Goal: Information Seeking & Learning: Check status

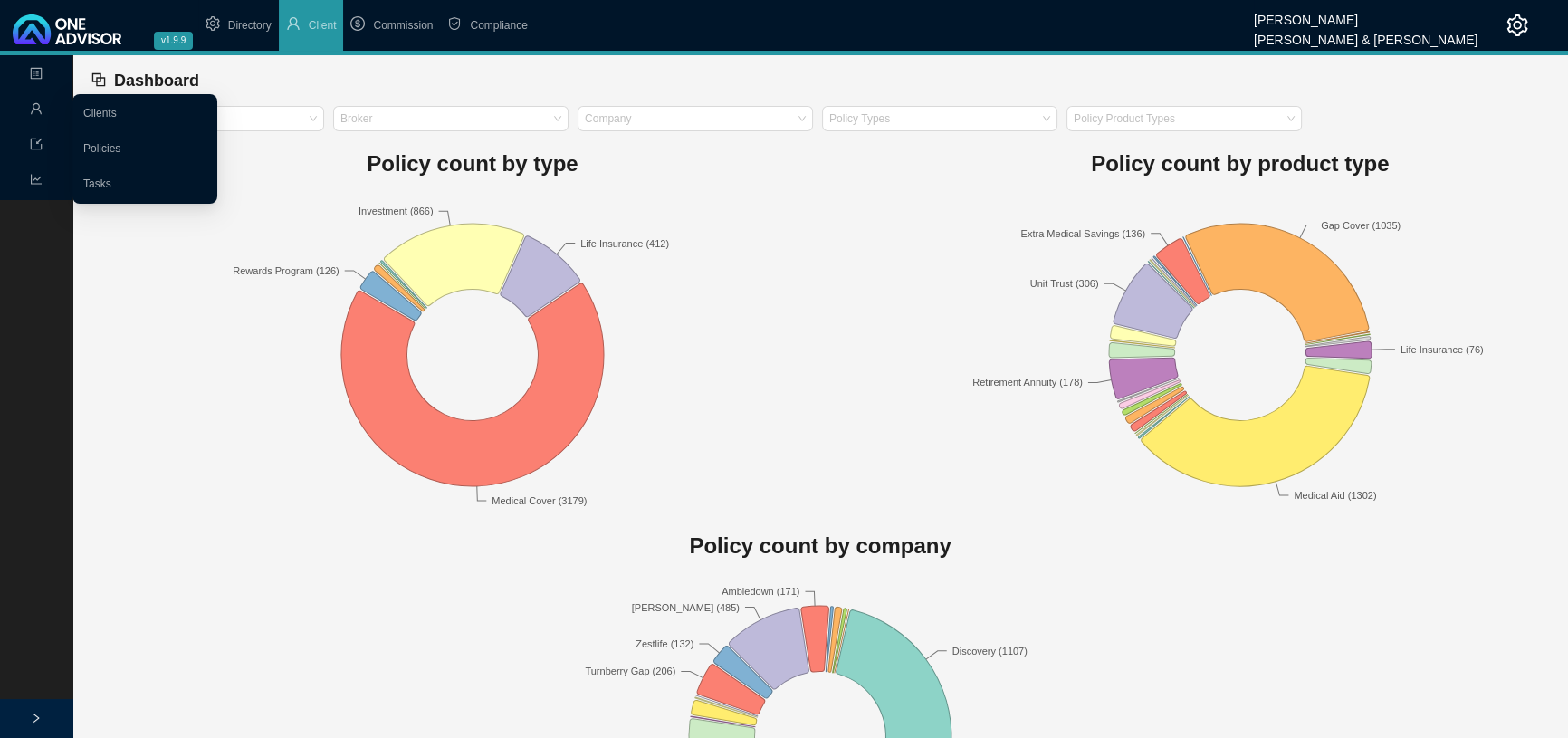
click at [35, 107] on icon "user" at bounding box center [35, 108] width 12 height 12
click at [111, 111] on link "Clients" at bounding box center [100, 112] width 33 height 12
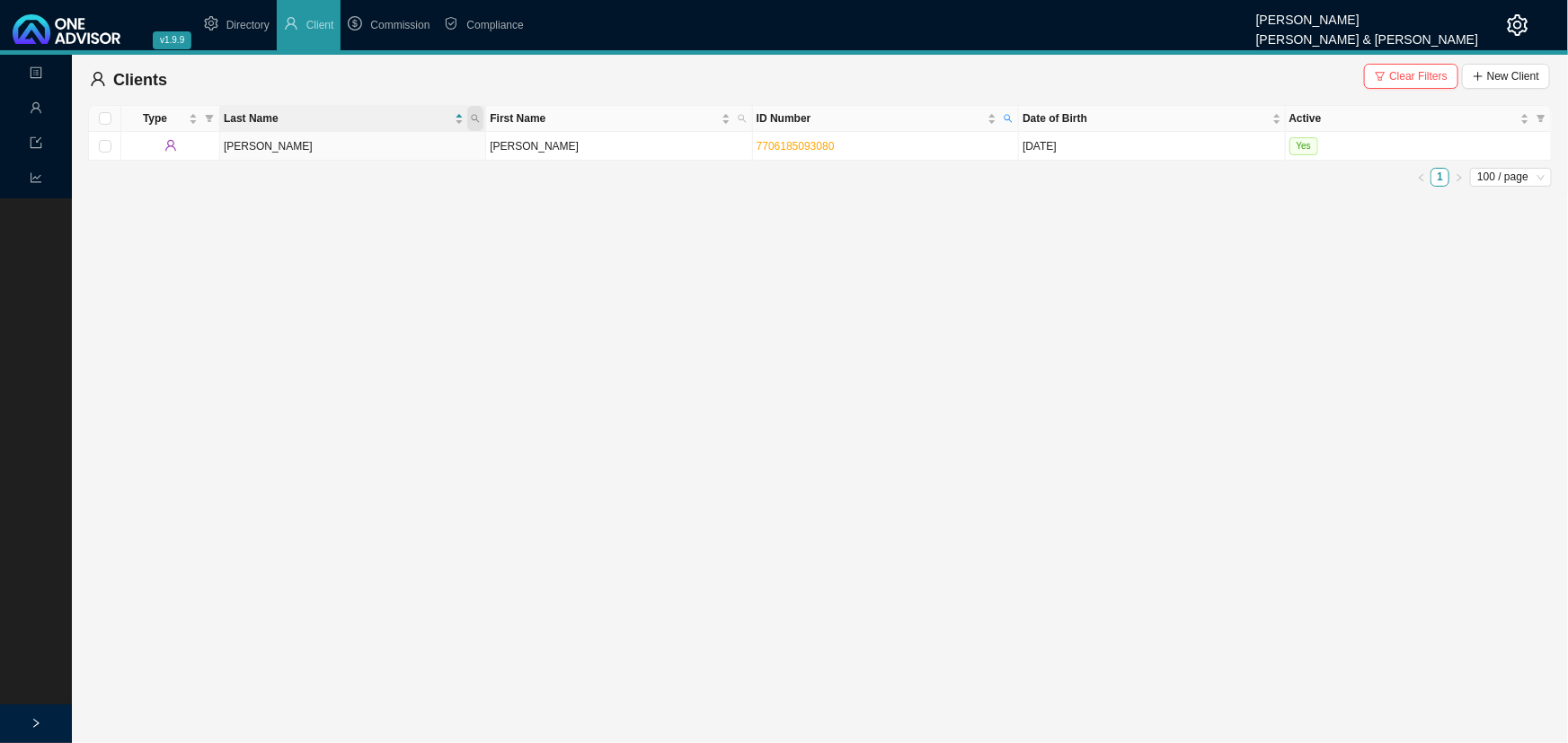
click at [472, 114] on icon "search" at bounding box center [476, 119] width 9 height 9
type input "[PERSON_NAME]"
click at [1006, 114] on icon "search" at bounding box center [1008, 119] width 9 height 9
click at [969, 182] on span "Reset" at bounding box center [968, 184] width 28 height 18
click at [899, 185] on span "Search" at bounding box center [888, 184] width 34 height 18
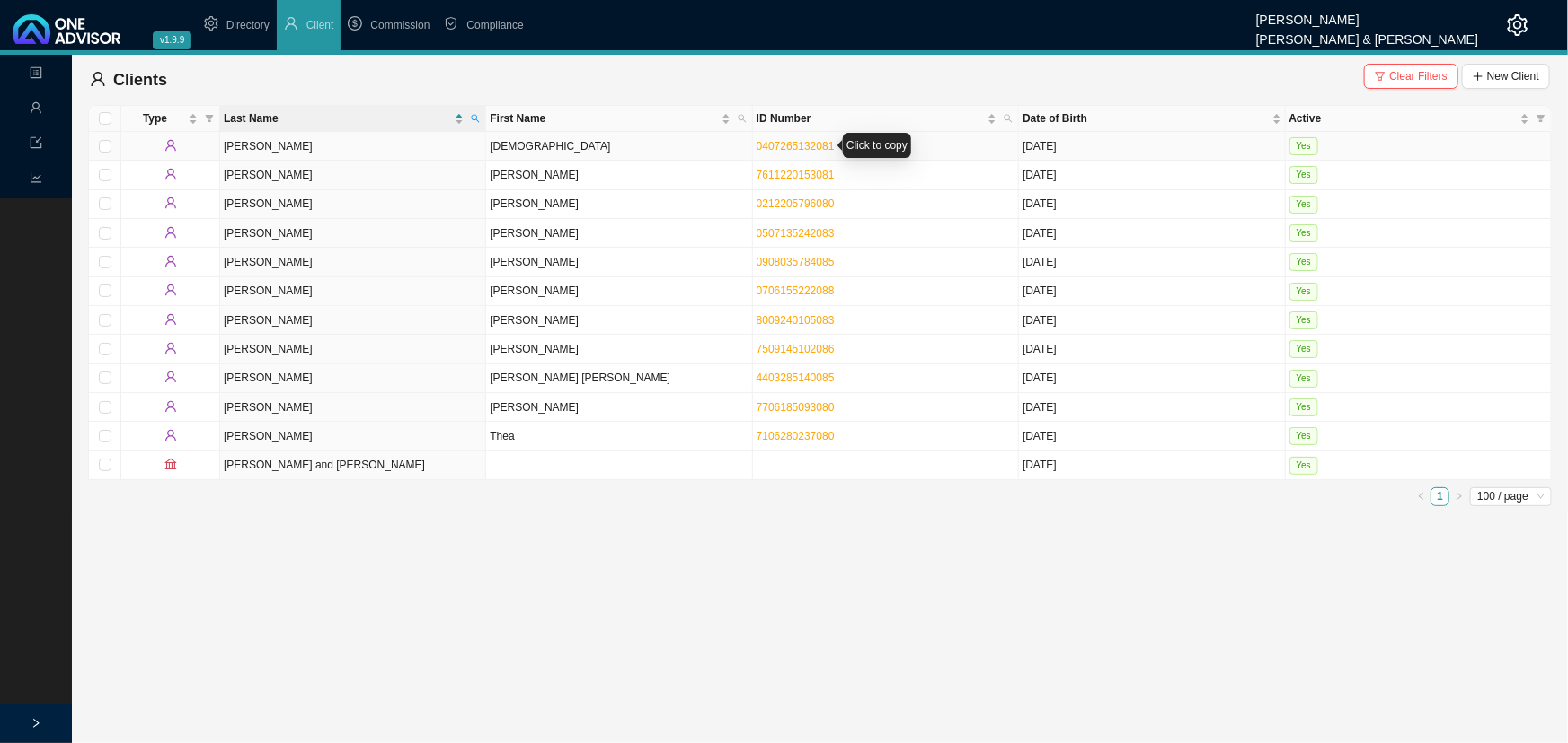
click at [808, 132] on td "0407265132081" at bounding box center [886, 146] width 266 height 29
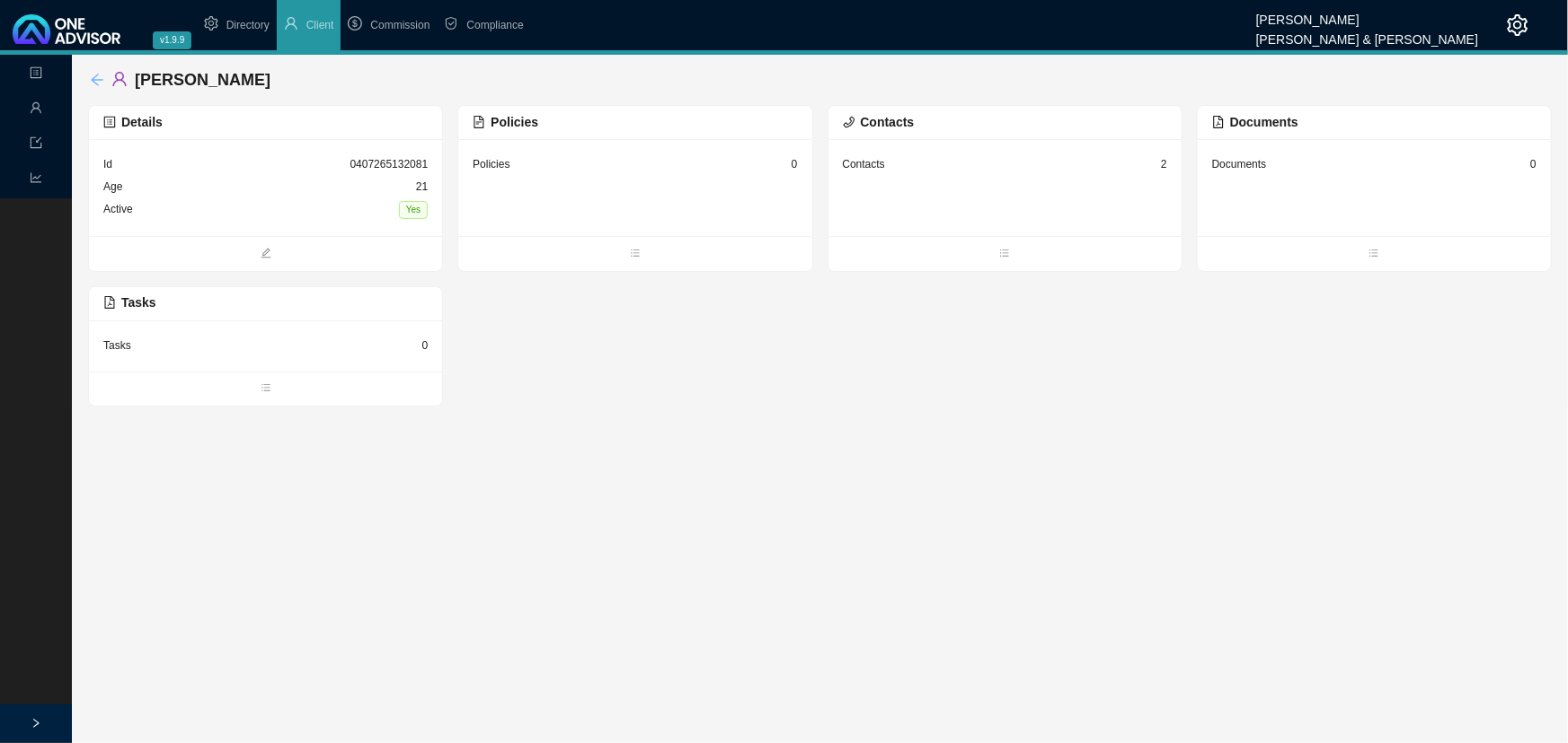
click at [94, 79] on icon "arrow-left" at bounding box center [96, 79] width 14 height 14
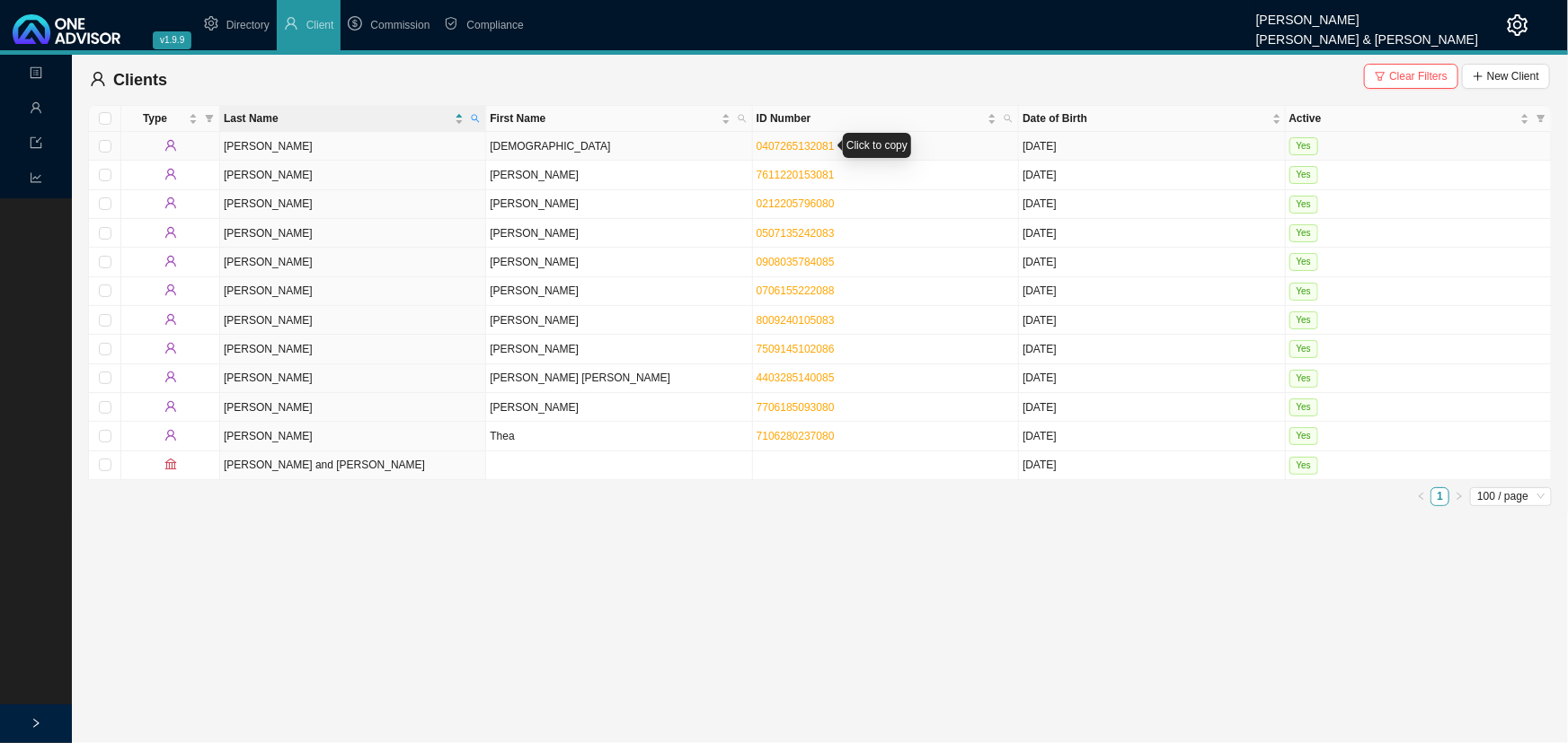
click at [800, 144] on link "0407265132081" at bounding box center [795, 146] width 78 height 12
click at [775, 286] on link "0706155222088" at bounding box center [795, 290] width 78 height 12
click at [787, 260] on link "0908035784085" at bounding box center [795, 262] width 78 height 12
click at [1513, 21] on icon "setting" at bounding box center [1517, 24] width 22 height 22
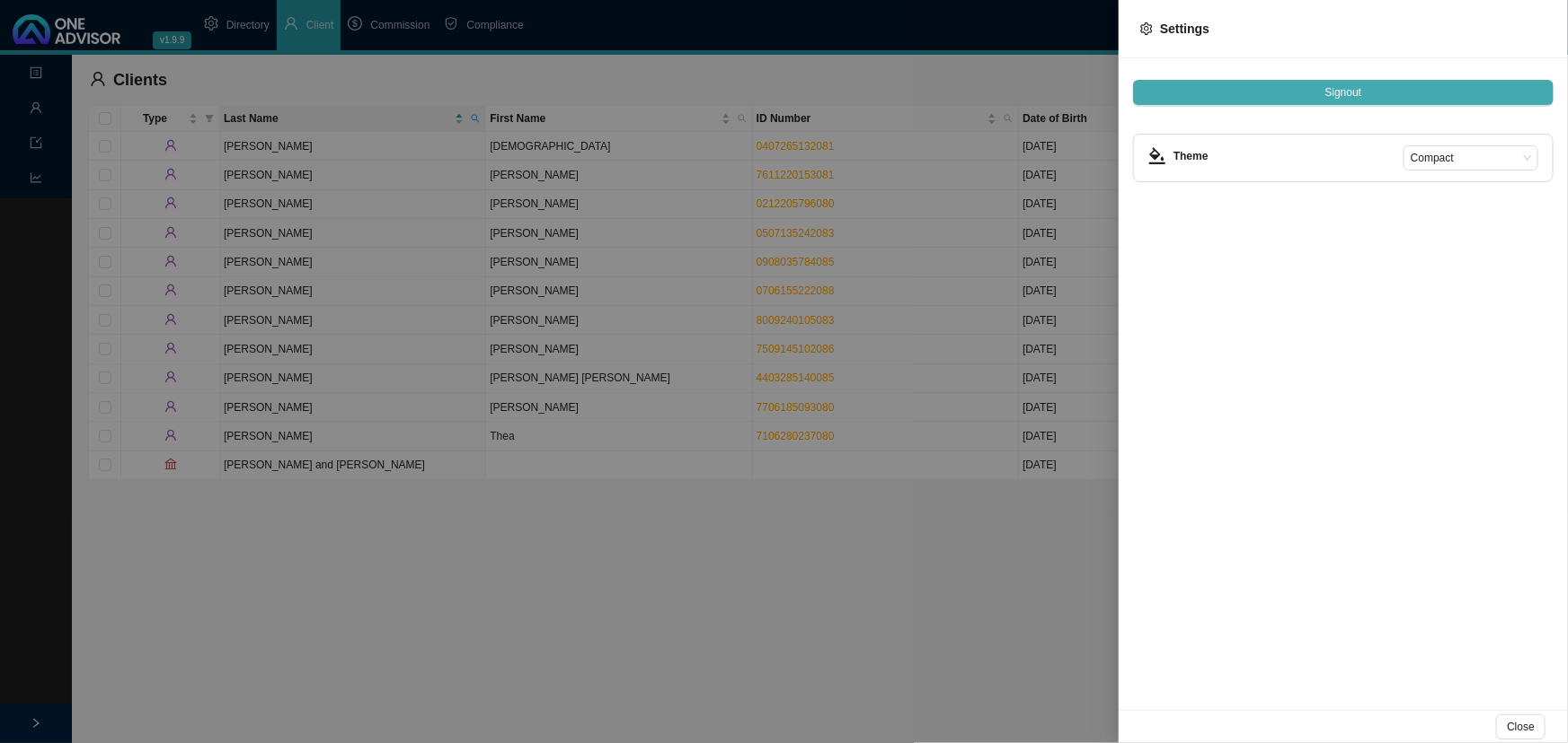
click at [1341, 89] on span "Signout" at bounding box center [1343, 92] width 37 height 18
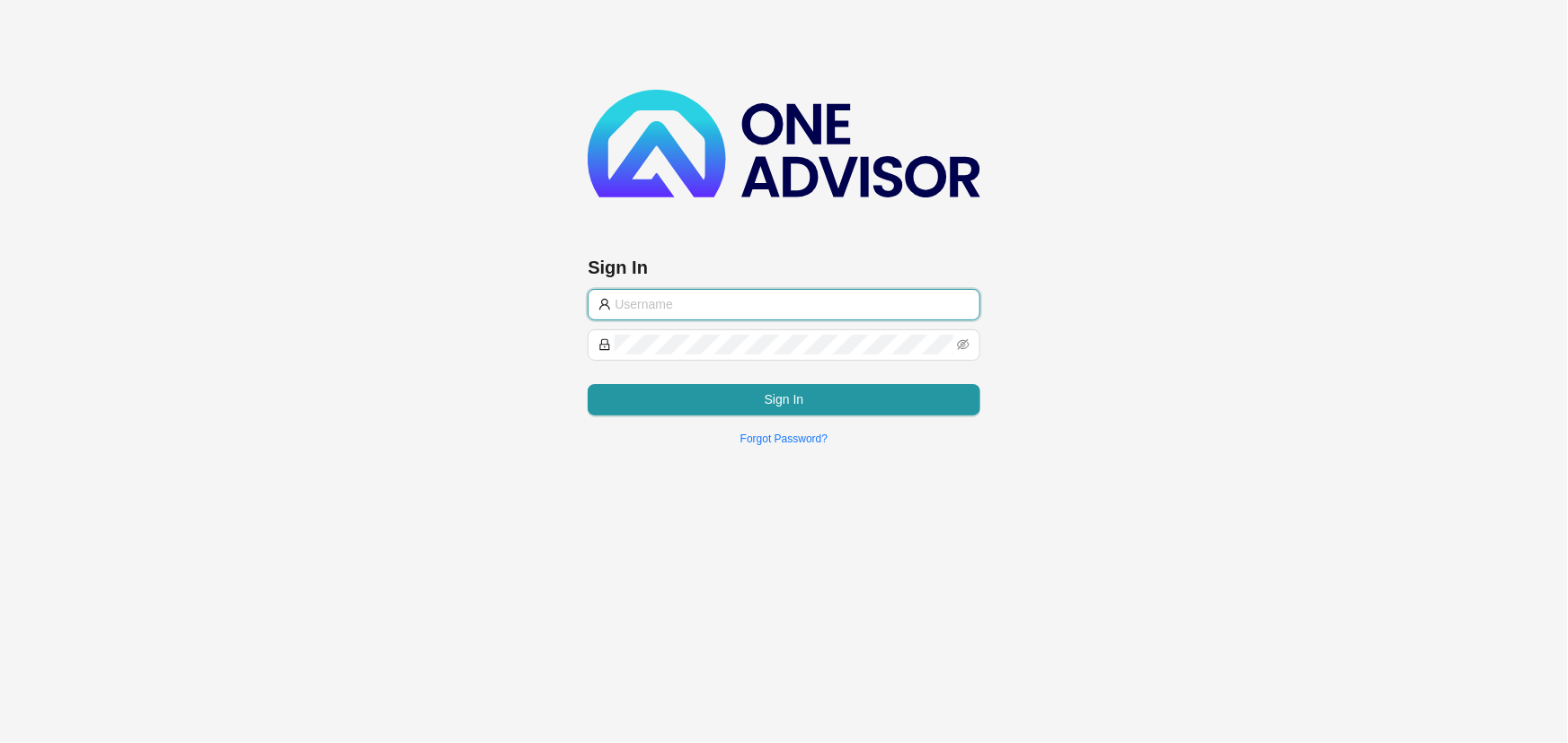
click at [670, 300] on input "text" at bounding box center [792, 304] width 354 height 20
type input "support@hvmws"
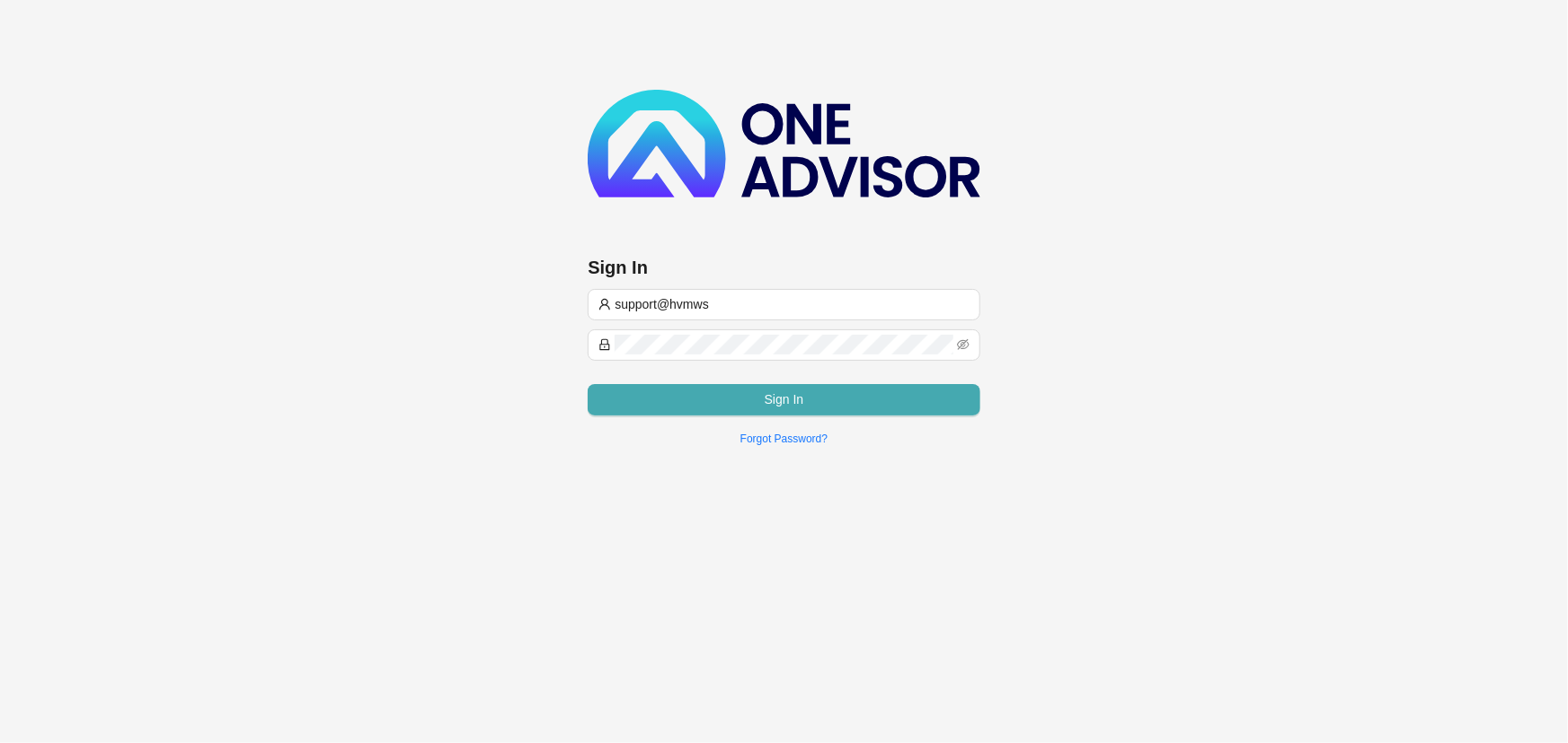
click at [645, 395] on button "Sign In" at bounding box center [784, 399] width 392 height 31
